Goal: Navigation & Orientation: Find specific page/section

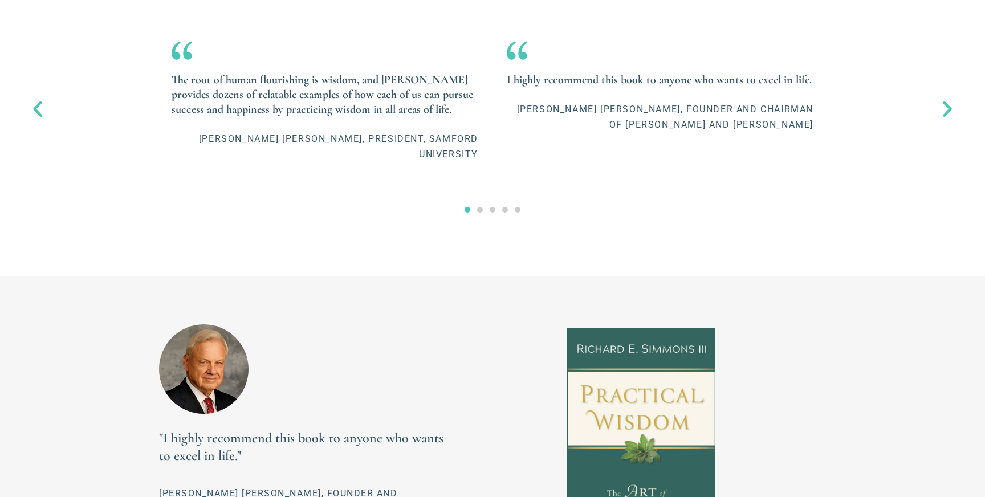
scroll to position [1595, 0]
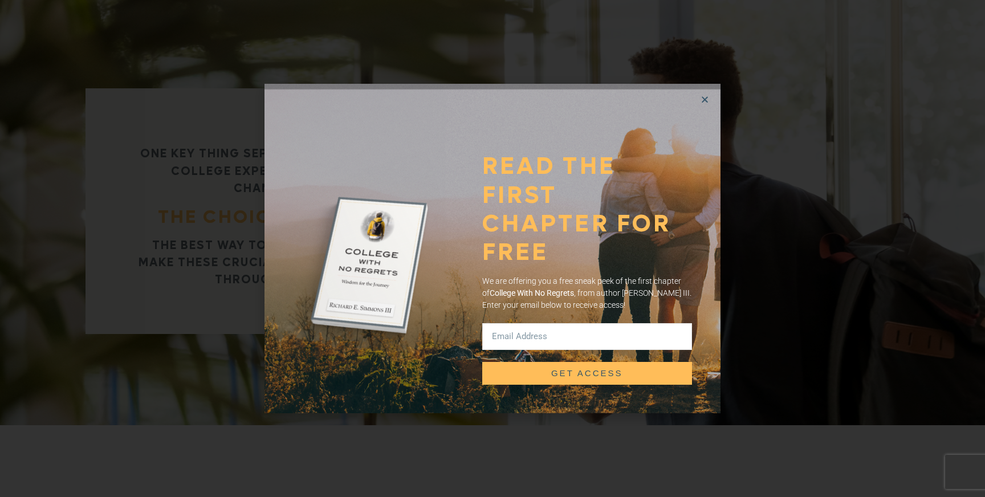
scroll to position [1210, 0]
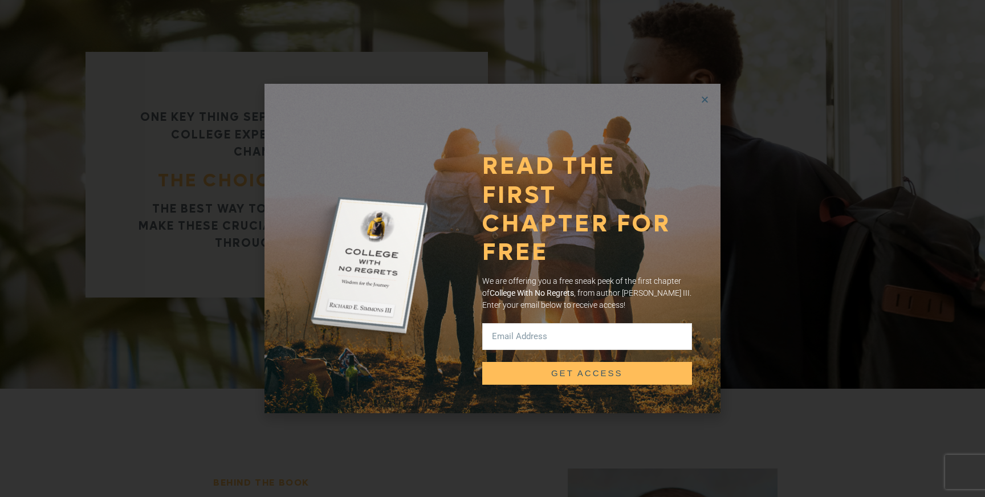
click at [703, 104] on icon "Close" at bounding box center [705, 99] width 9 height 9
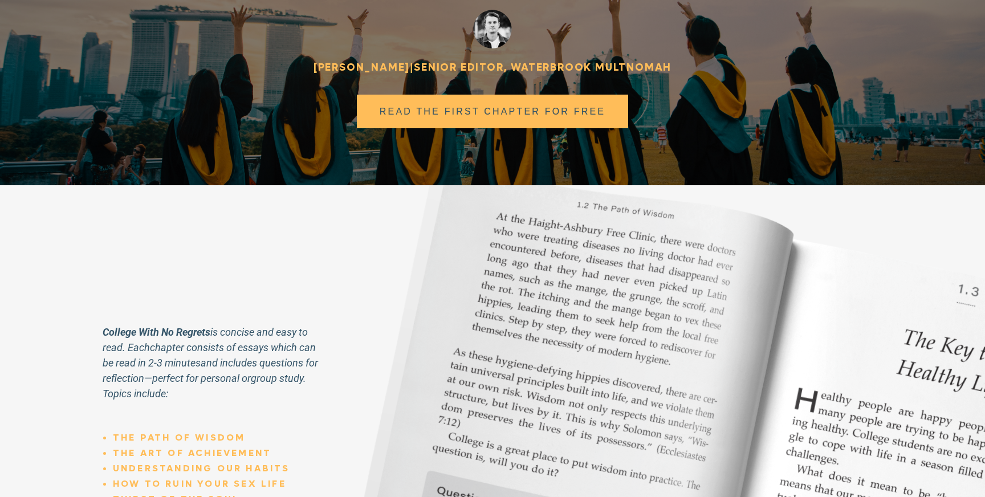
scroll to position [2505, 0]
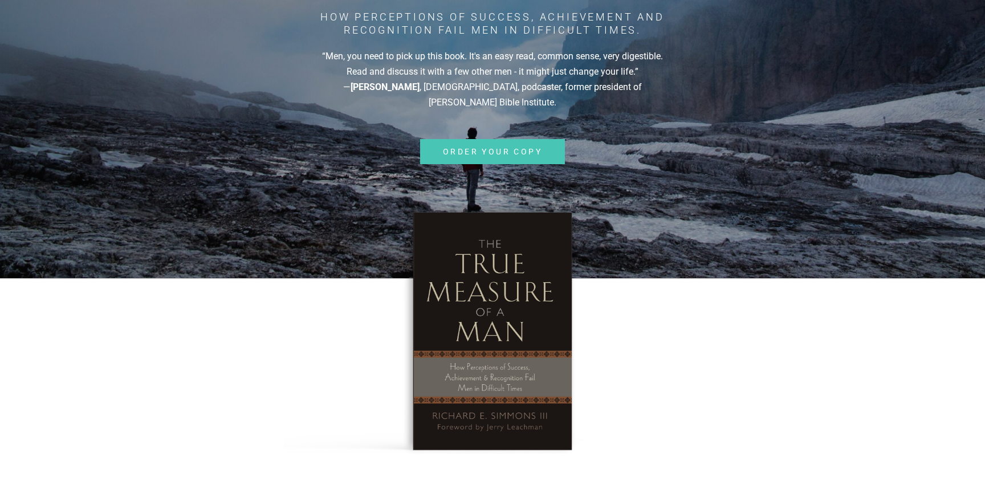
scroll to position [393, 0]
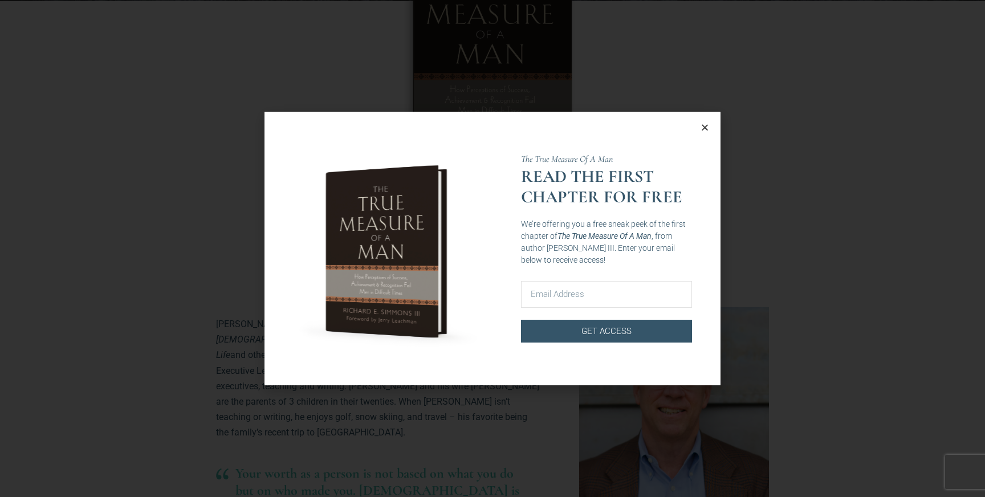
click at [704, 125] on icon "Close" at bounding box center [705, 127] width 9 height 9
click at [703, 127] on icon "Close" at bounding box center [705, 127] width 9 height 9
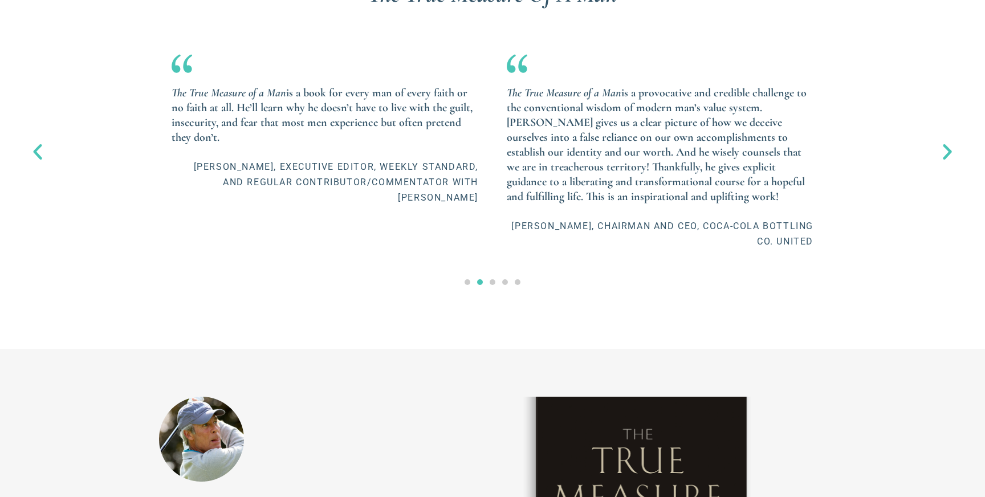
scroll to position [1757, 0]
